Goal: Navigation & Orientation: Find specific page/section

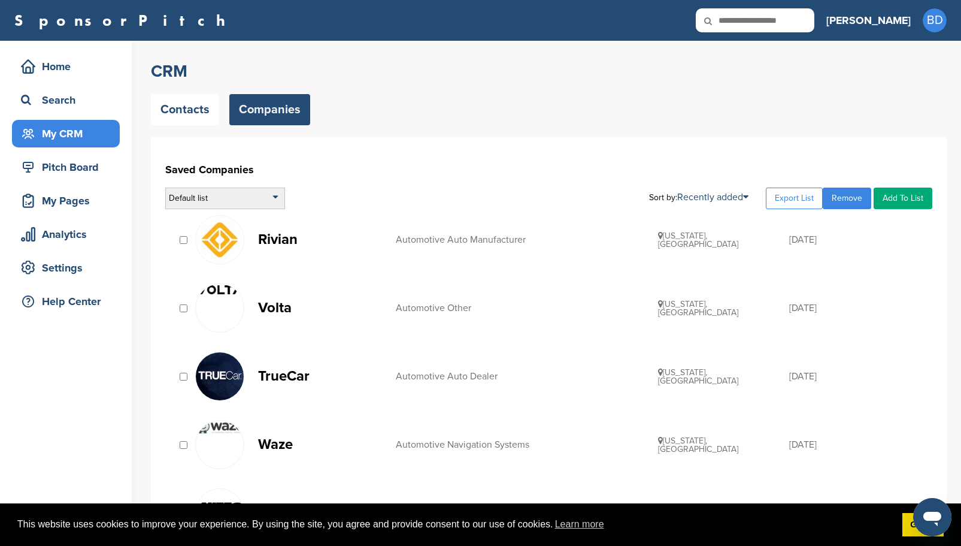
click at [278, 196] on div "Default list" at bounding box center [225, 198] width 120 height 22
click at [807, 199] on link "Export List" at bounding box center [794, 198] width 57 height 22
click at [98, 169] on div "Pitch Board" at bounding box center [69, 167] width 102 height 22
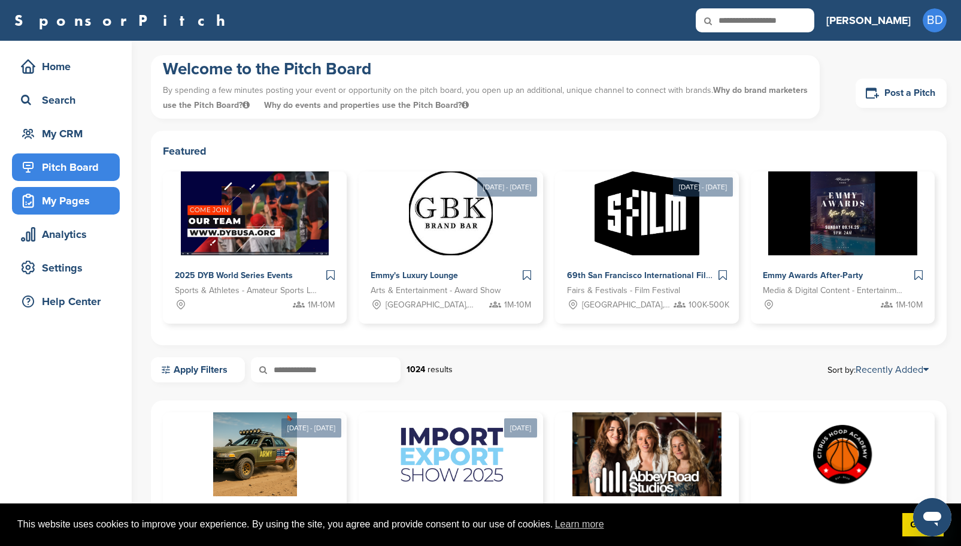
click at [67, 204] on div "My Pages" at bounding box center [69, 201] width 102 height 22
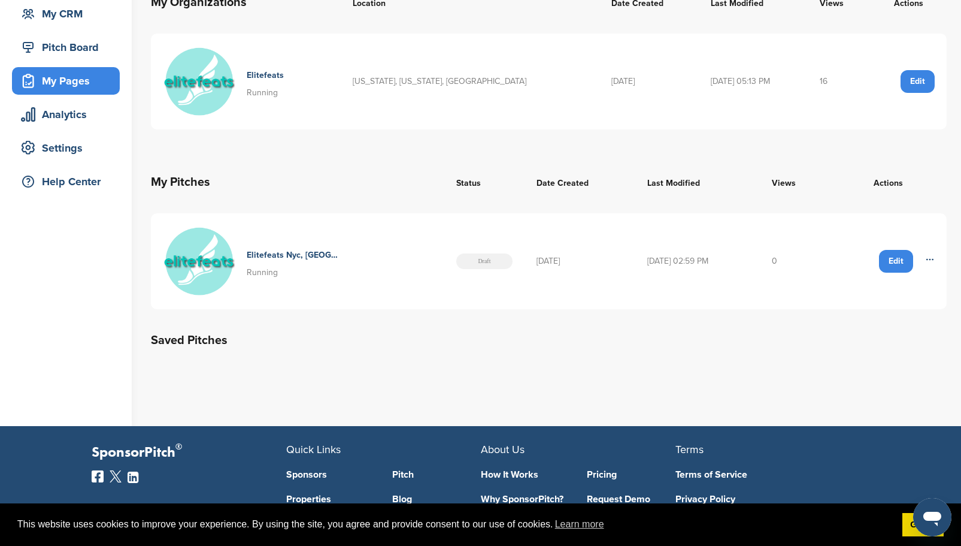
scroll to position [180, 0]
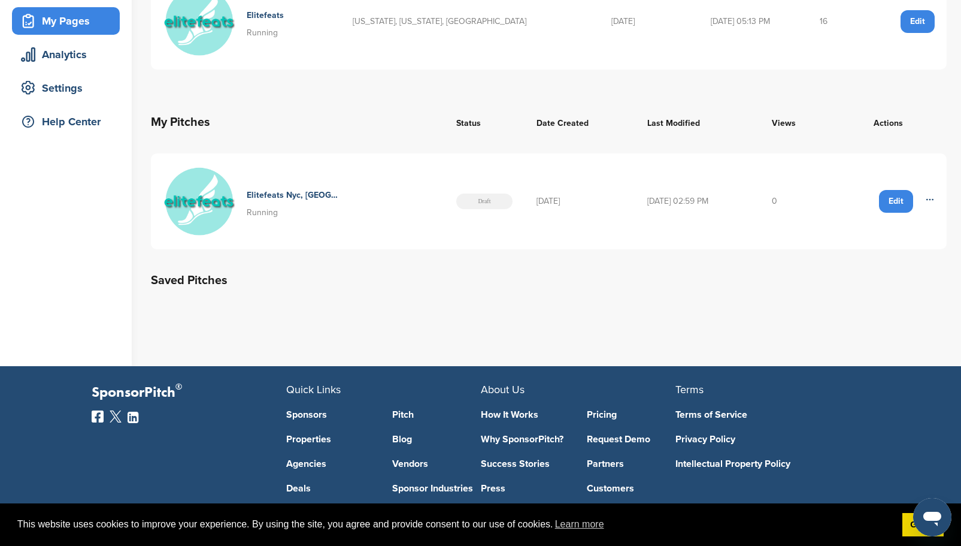
click at [933, 202] on icon at bounding box center [930, 200] width 10 height 10
click at [773, 255] on table "My Pitches Status Date Created Last Modified Views Actions Elitefeats Nyc, Long…" at bounding box center [549, 175] width 796 height 168
drag, startPoint x: 875, startPoint y: 195, endPoint x: 856, endPoint y: 195, distance: 19.2
click at [873, 195] on div "Edit Delete" at bounding box center [888, 201] width 93 height 23
click at [860, 168] on td "Edit Delete" at bounding box center [888, 201] width 117 height 96
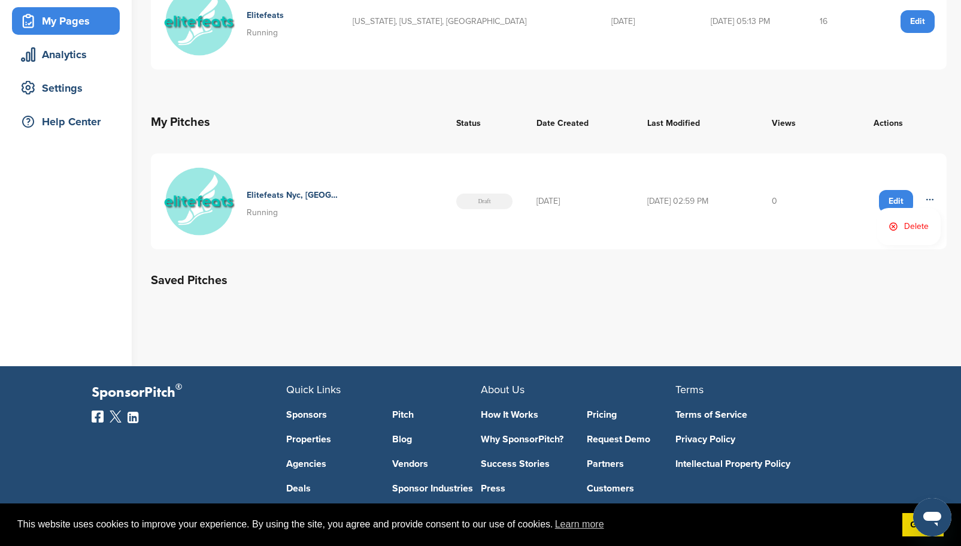
click at [839, 187] on td "Edit Delete" at bounding box center [888, 201] width 117 height 96
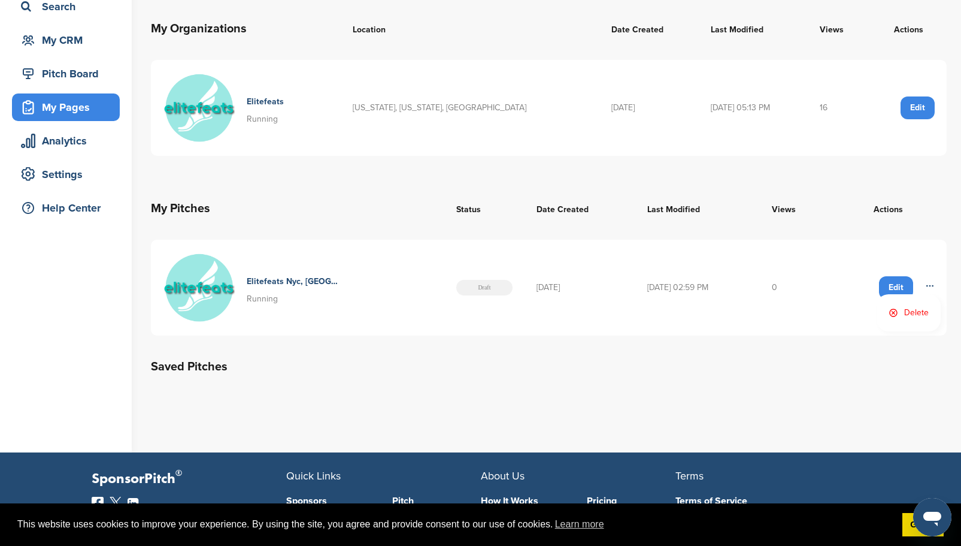
scroll to position [0, 0]
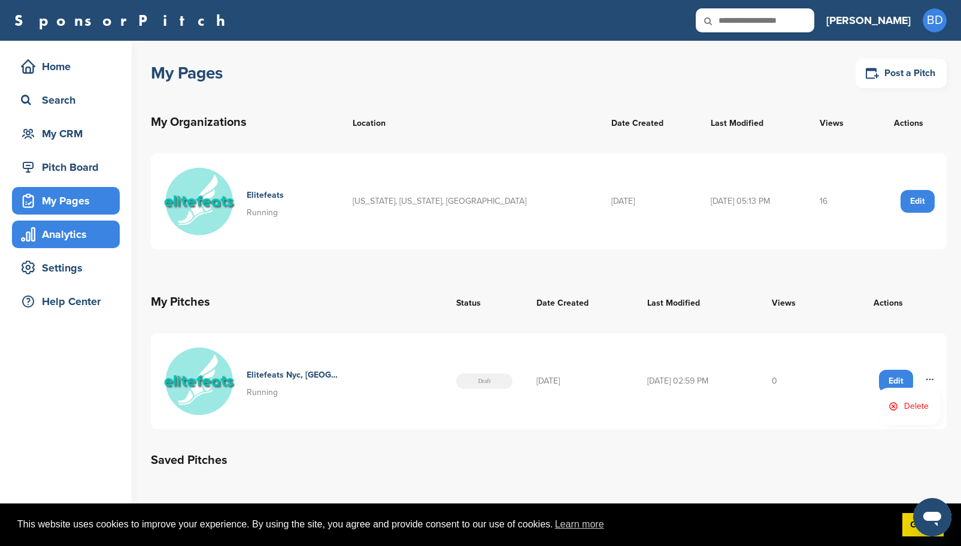
click at [93, 230] on div "Analytics" at bounding box center [69, 234] width 102 height 22
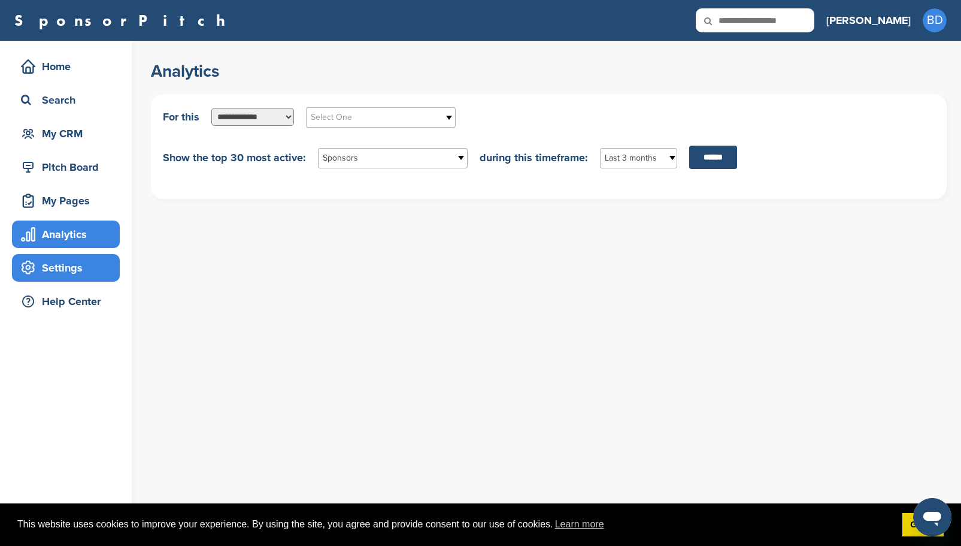
click at [72, 272] on div "Settings" at bounding box center [69, 268] width 102 height 22
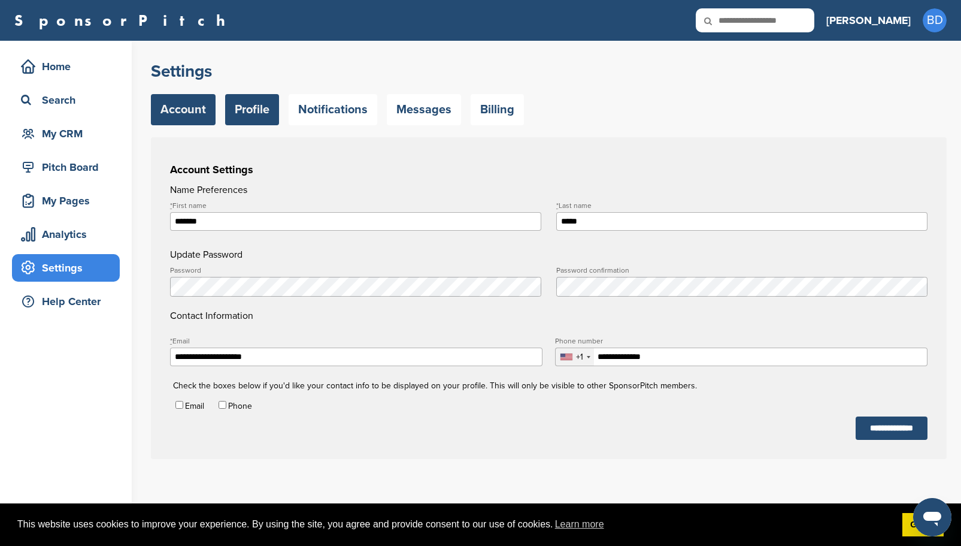
click at [269, 113] on link "Profile" at bounding box center [252, 109] width 54 height 31
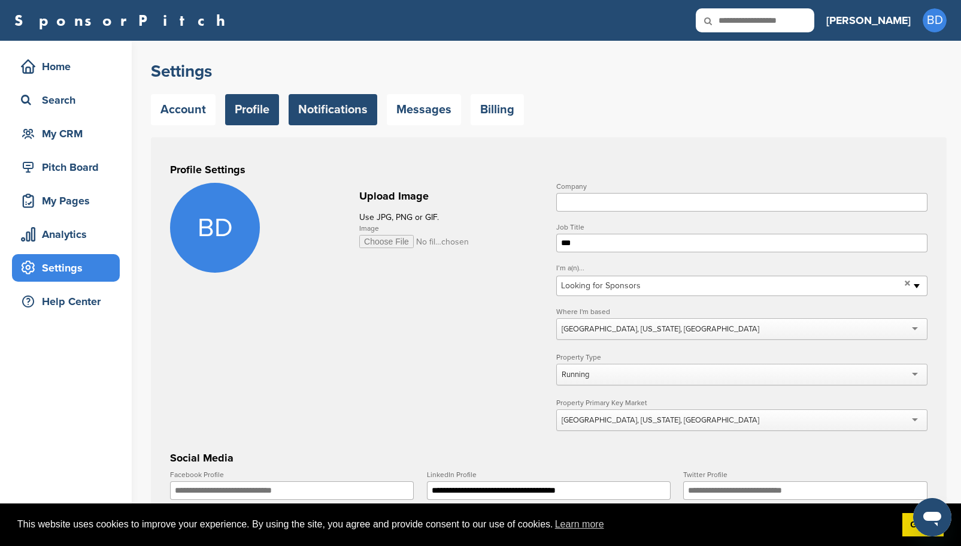
click at [325, 104] on link "Notifications" at bounding box center [333, 109] width 89 height 31
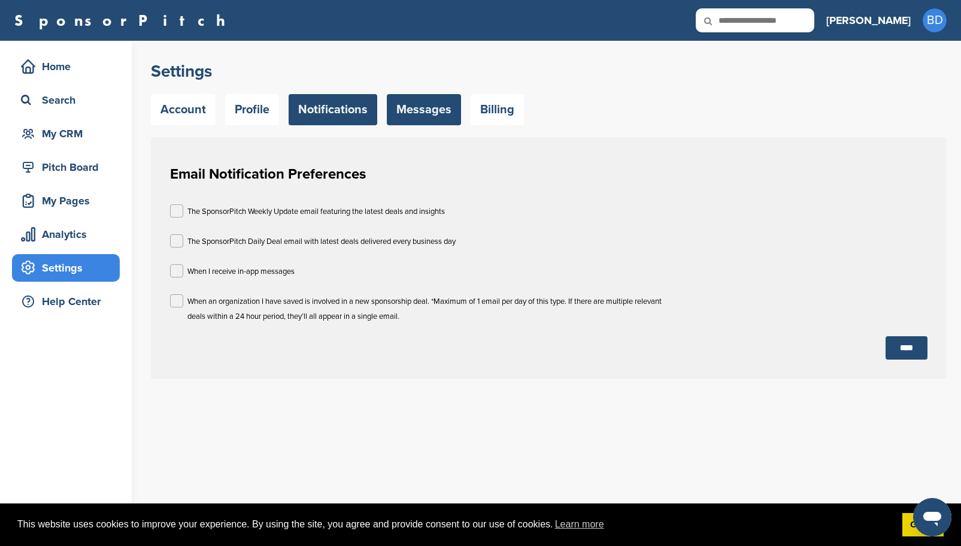
click at [425, 109] on link "Messages" at bounding box center [424, 109] width 74 height 31
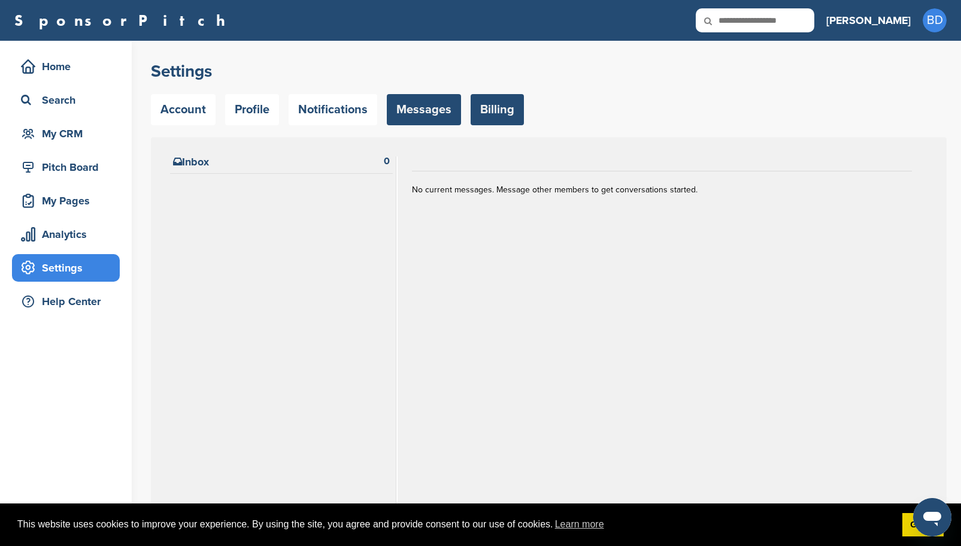
click at [498, 114] on link "Billing" at bounding box center [497, 109] width 53 height 31
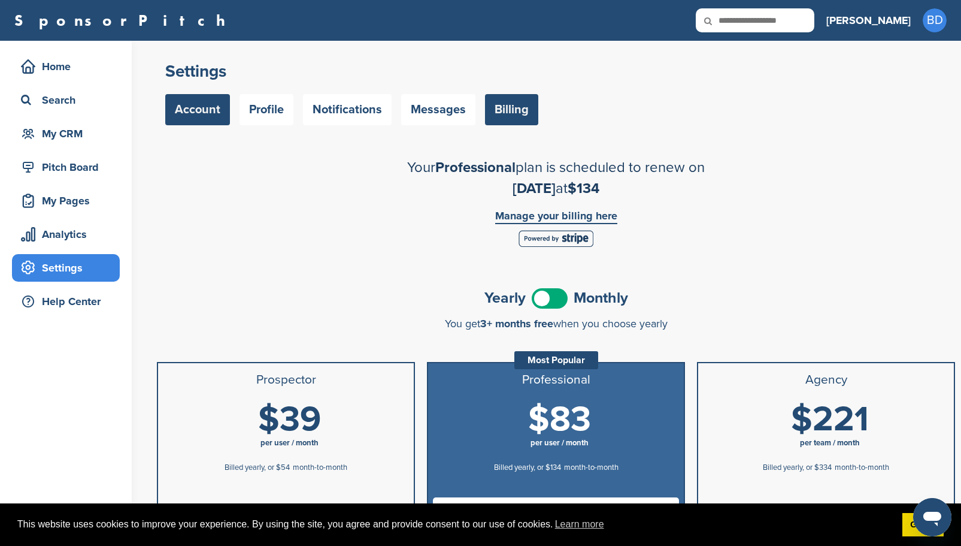
click at [211, 116] on link "Account" at bounding box center [197, 109] width 65 height 31
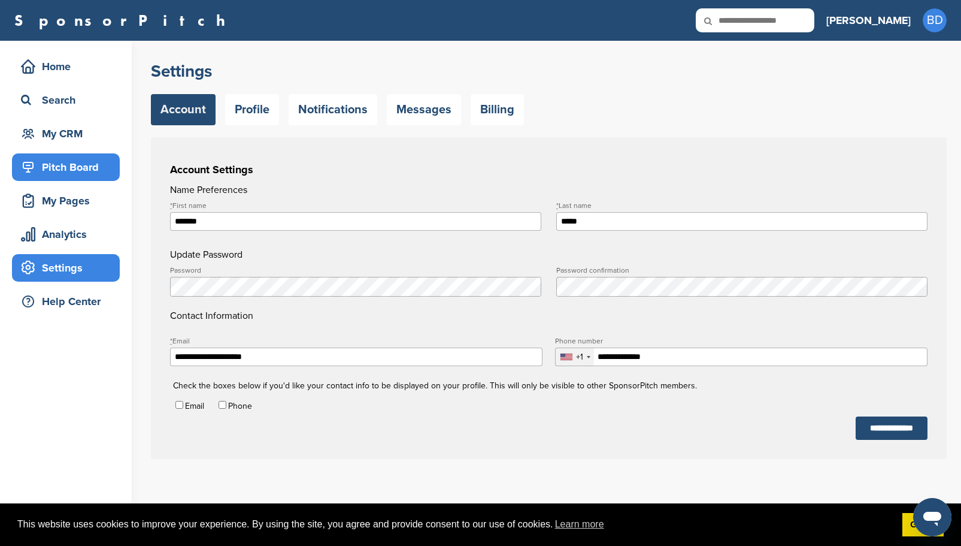
click at [63, 165] on div "Pitch Board" at bounding box center [69, 167] width 102 height 22
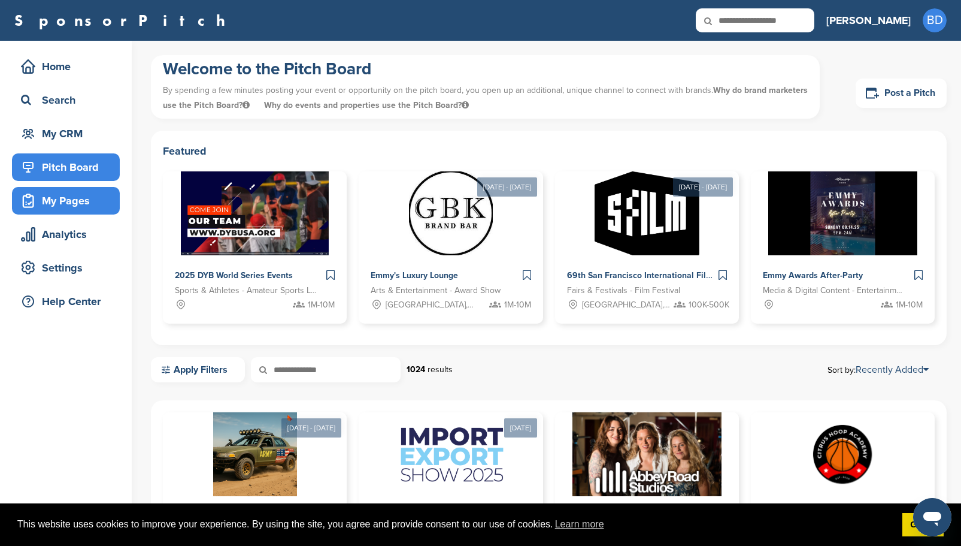
click at [66, 208] on div "My Pages" at bounding box center [69, 201] width 102 height 22
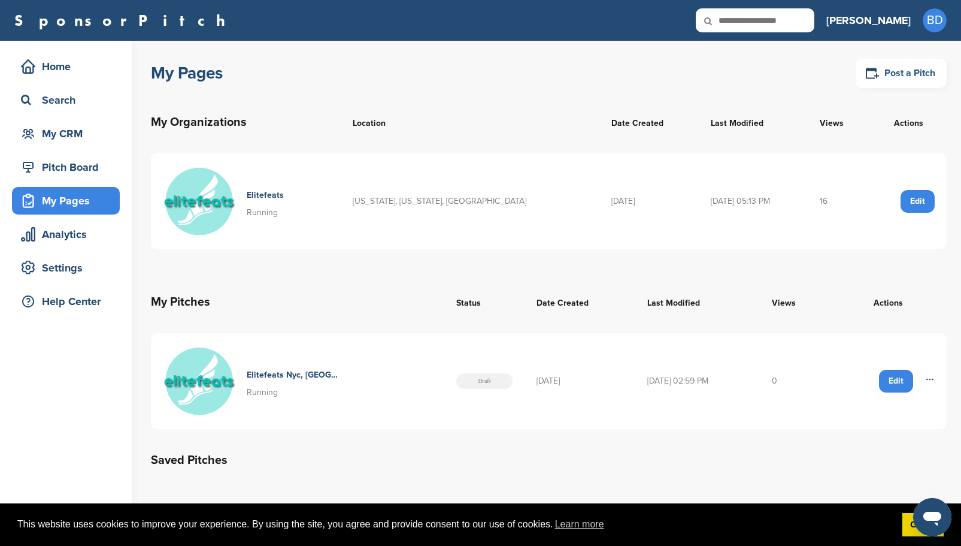
click at [875, 71] on icon at bounding box center [872, 73] width 14 height 15
